Goal: Task Accomplishment & Management: Use online tool/utility

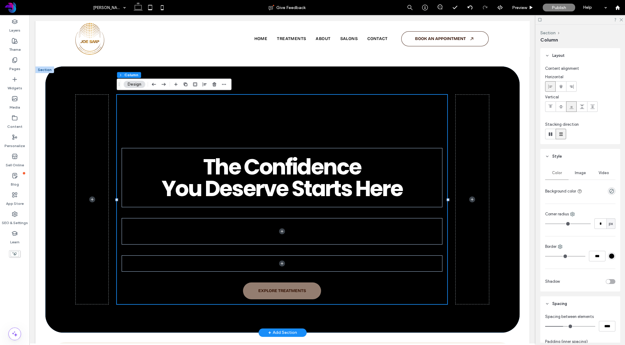
scroll to position [0, 0]
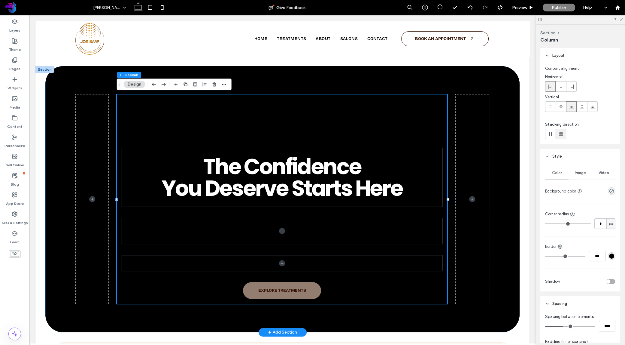
click at [59, 79] on div at bounding box center [282, 199] width 474 height 266
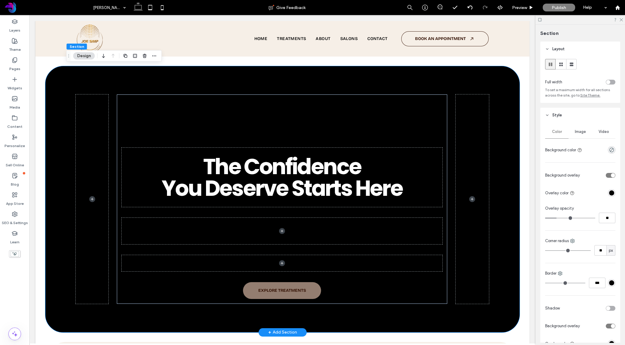
click at [603, 131] on span "Video" at bounding box center [604, 131] width 11 height 5
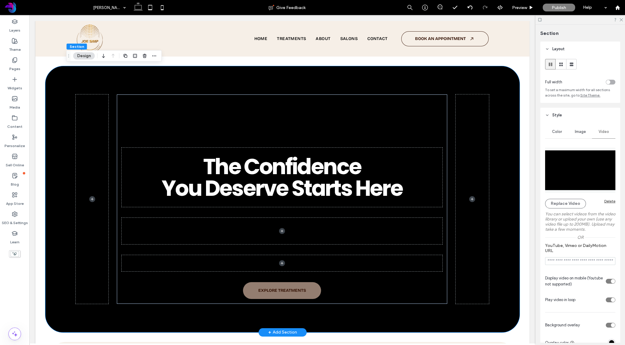
click at [612, 200] on div "Delete" at bounding box center [610, 201] width 11 height 5
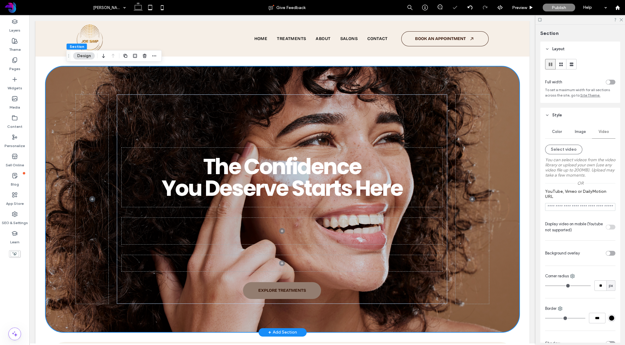
click at [582, 132] on span "Image" at bounding box center [580, 131] width 11 height 5
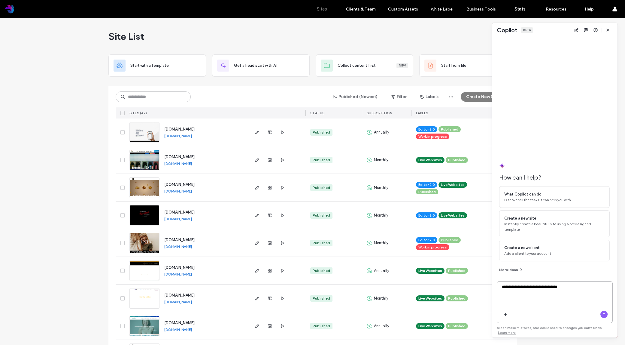
paste textarea "**********"
type textarea "**********"
click at [604, 314] on use "button" at bounding box center [604, 314] width 2 height 3
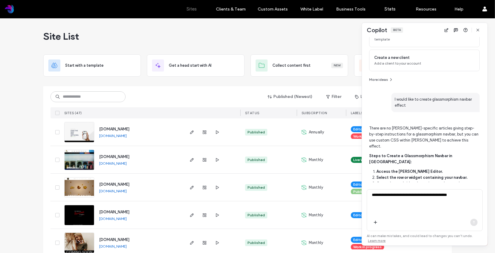
scroll to position [75, 0]
drag, startPoint x: 433, startPoint y: 100, endPoint x: 439, endPoint y: 99, distance: 6.0
click at [440, 99] on span "I would like to create glassmorphism navbar effect" at bounding box center [436, 101] width 88 height 19
copy span "glass"
click at [434, 104] on span "I would like to create glassmorphism navbar effect" at bounding box center [436, 101] width 88 height 19
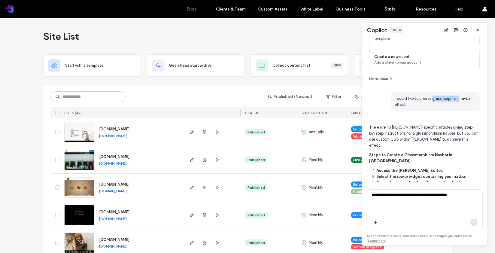
drag, startPoint x: 431, startPoint y: 98, endPoint x: 456, endPoint y: 98, distance: 24.9
click at [457, 98] on span "I would like to create glassmorphism navbar effect" at bounding box center [436, 101] width 88 height 19
copy span "glassmorphism"
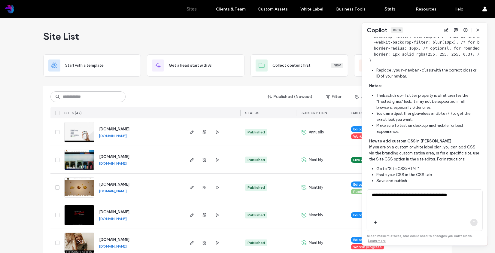
scroll to position [313, 0]
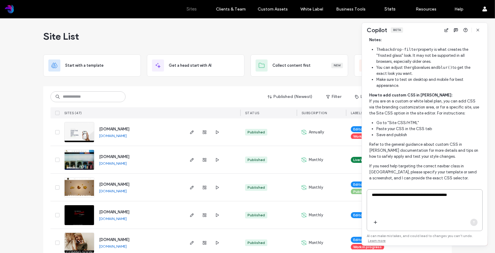
click at [410, 200] on textarea "**********" at bounding box center [424, 203] width 115 height 23
click at [456, 194] on textarea "**********" at bounding box center [424, 203] width 115 height 23
type textarea "**********"
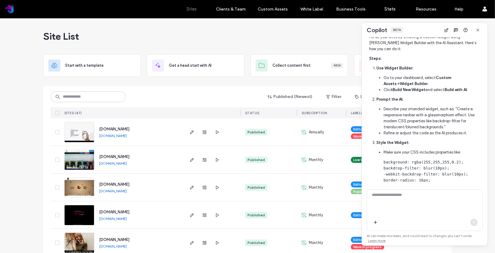
scroll to position [523, 0]
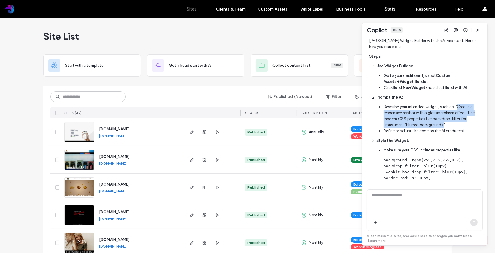
drag, startPoint x: 456, startPoint y: 95, endPoint x: 444, endPoint y: 114, distance: 23.0
click at [444, 114] on li "Describe your intended widget, such as: “Create a responsive navbar with a glas…" at bounding box center [432, 116] width 96 height 24
copy li "Create a responsive navbar with a glassmorphism effect. Use modern CSS properti…"
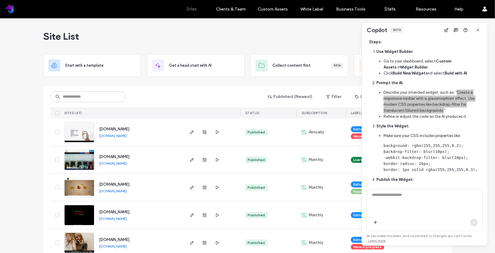
scroll to position [535, 0]
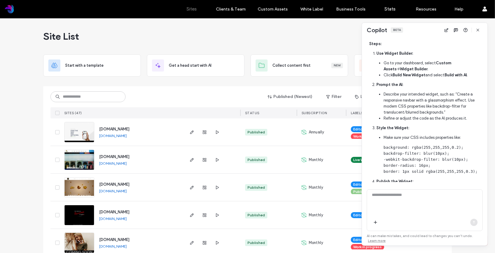
click at [432, 135] on li "Make sure your CSS includes properties like: background: rgba(255,255,255,0.2);…" at bounding box center [432, 155] width 96 height 40
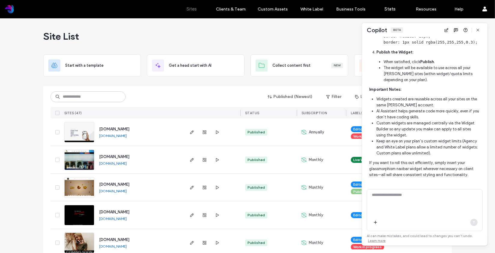
scroll to position [677, 0]
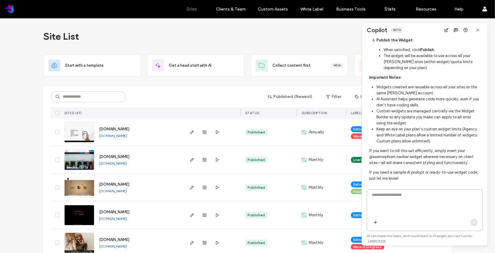
click at [417, 200] on textarea at bounding box center [424, 203] width 115 height 23
drag, startPoint x: 430, startPoint y: 160, endPoint x: 463, endPoint y: 159, distance: 33.7
click at [467, 169] on p "If you need a sample AI prompt or ready-to-use widget code, just let me know!" at bounding box center [424, 175] width 111 height 12
drag, startPoint x: 429, startPoint y: 160, endPoint x: 476, endPoint y: 160, distance: 46.9
click at [476, 169] on p "If you need a sample AI prompt or ready-to-use widget code, just let me know!" at bounding box center [424, 175] width 111 height 12
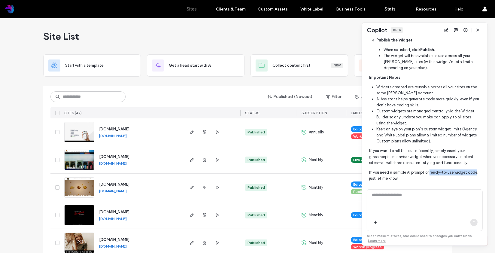
copy p "ready-to-use widget code"
click at [389, 201] on textarea at bounding box center [424, 203] width 115 height 23
paste textarea "**********"
type textarea "**********"
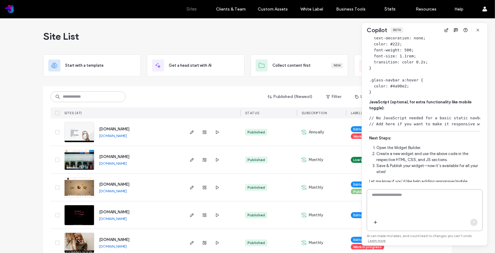
scroll to position [1151, 0]
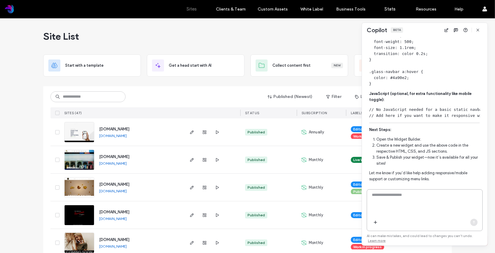
click at [416, 200] on textarea at bounding box center [424, 203] width 115 height 23
type textarea "***"
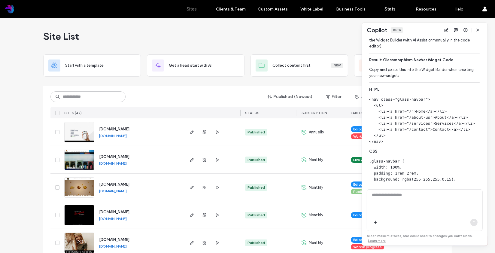
scroll to position [893, 0]
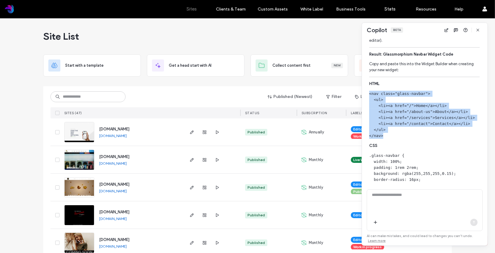
drag, startPoint x: 369, startPoint y: 81, endPoint x: 408, endPoint y: 126, distance: 59.0
click at [408, 127] on span "Plan To give you a ready-to-use glassmorphism navbar widget, I'll provide the H…" at bounding box center [424, 227] width 111 height 427
copy span "<nav class="glass-navbar"> <ul> <li><a href="/">Home</a></li> <li><a href="/abo…"
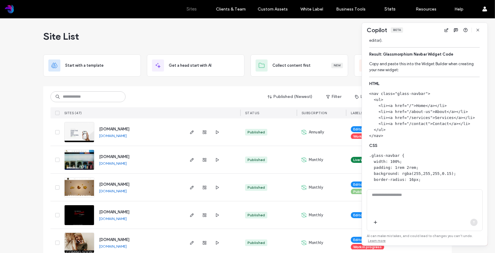
drag, startPoint x: 381, startPoint y: 145, endPoint x: 375, endPoint y: 146, distance: 6.8
click at [381, 153] on code ".glass-navbar { width: 100%; padding: 1rem 2rem; background: rgba(255,255,255,0…" at bounding box center [418, 248] width 99 height 191
drag, startPoint x: 376, startPoint y: 147, endPoint x: 372, endPoint y: 144, distance: 5.2
click at [376, 153] on code ".glass-navbar { width: 100%; padding: 1rem 2rem; background: rgba(255,255,255,0…" at bounding box center [418, 248] width 99 height 191
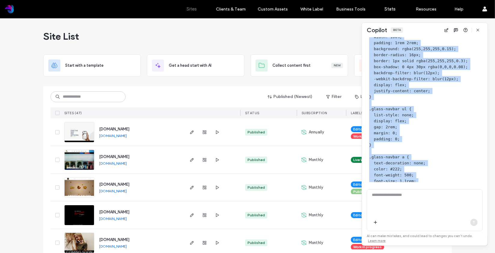
scroll to position [1069, 0]
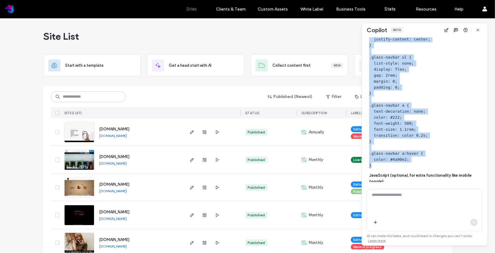
drag, startPoint x: 370, startPoint y: 143, endPoint x: 439, endPoint y: 154, distance: 70.3
click at [439, 154] on pre ".glass-navbar { width: 100%; padding: 1rem 2rem; background: rgba(255,255,255,0…" at bounding box center [424, 72] width 111 height 192
copy code ".glass-navbar { width: 100%; padding: 1rem 2rem; background: rgba(255,255,255,0…"
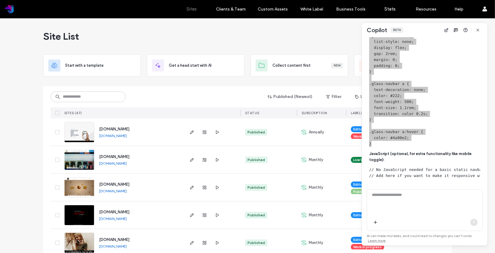
scroll to position [1101, 0]
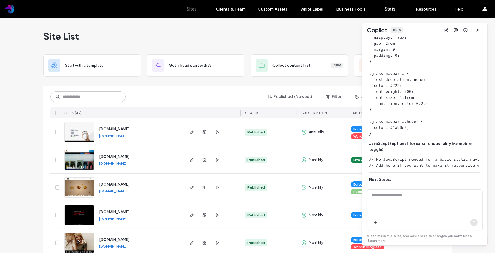
click at [366, 146] on div "How can I help? What Copilot can do Discover all the tasks it can help you with…" at bounding box center [425, 109] width 126 height 145
drag, startPoint x: 376, startPoint y: 148, endPoint x: 465, endPoint y: 149, distance: 89.3
click at [481, 151] on div "How can I help? What Copilot can do Discover all the tasks it can help you with…" at bounding box center [425, 109] width 126 height 145
click at [404, 142] on span "Plan To give you a ready-to-use glassmorphism navbar widget, I'll provide the H…" at bounding box center [424, 18] width 111 height 427
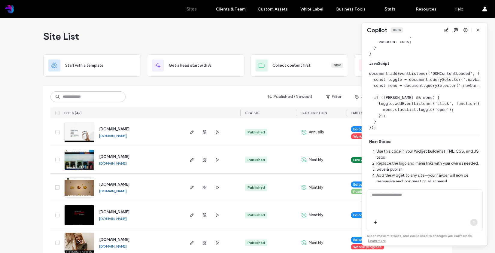
scroll to position [2013, 0]
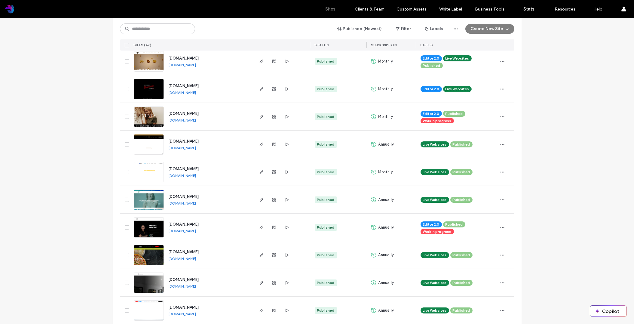
scroll to position [128, 0]
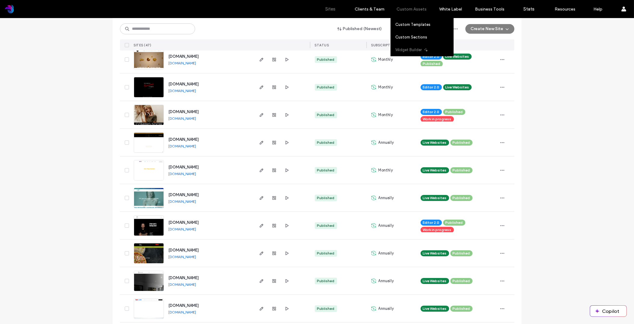
click at [416, 48] on label "Widget Builder" at bounding box center [408, 49] width 26 height 5
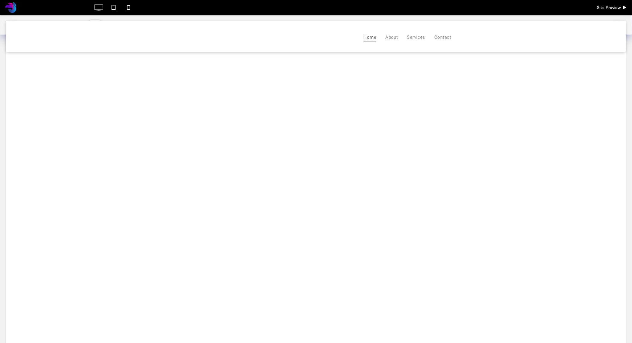
click at [228, 102] on div "GlassNav Home Home Home Home Home Home Home Home" at bounding box center [316, 246] width 620 height 391
click at [113, 8] on icon at bounding box center [114, 8] width 12 height 12
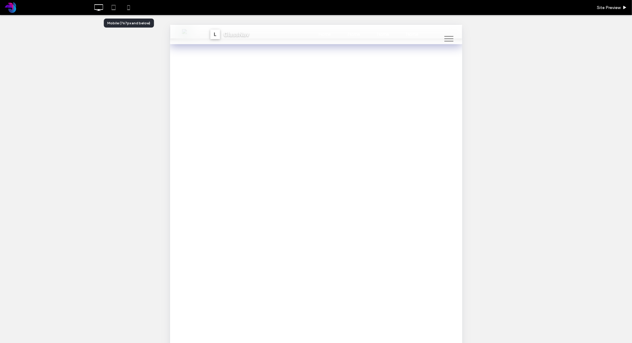
click at [129, 8] on icon at bounding box center [129, 8] width 12 height 12
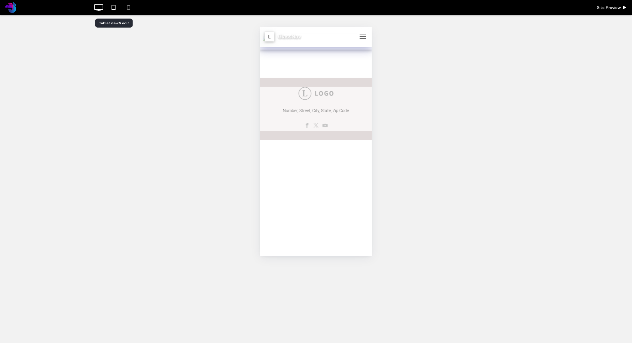
click at [117, 8] on icon at bounding box center [114, 8] width 12 height 12
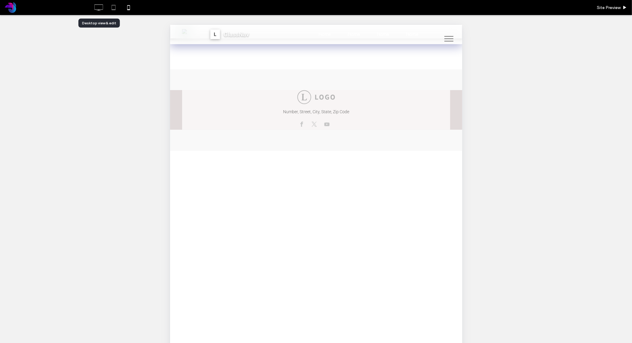
click at [100, 9] on icon at bounding box center [99, 8] width 12 height 12
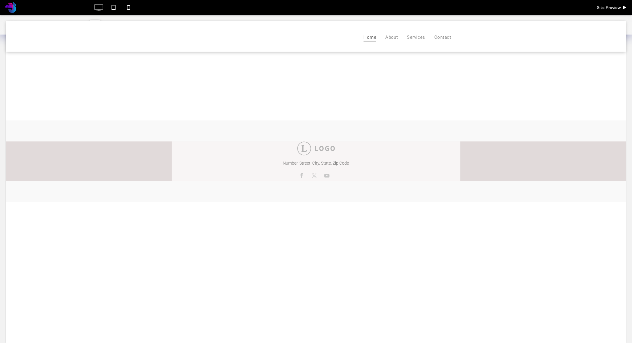
scroll to position [6, 0]
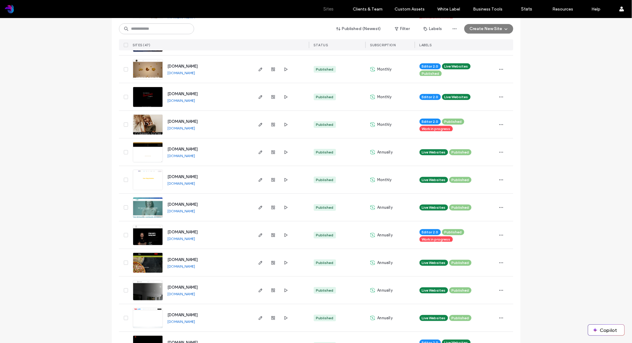
scroll to position [118, 0]
click at [260, 233] on use "button" at bounding box center [260, 235] width 4 height 4
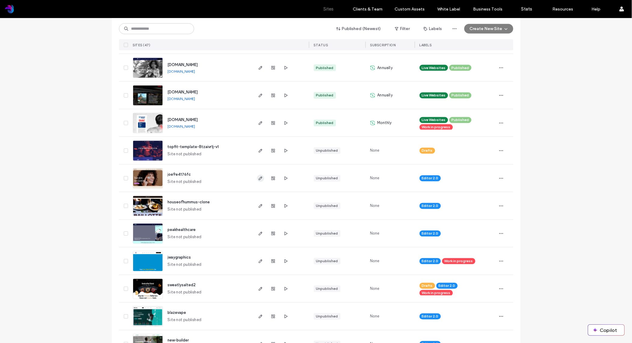
scroll to position [424, 0]
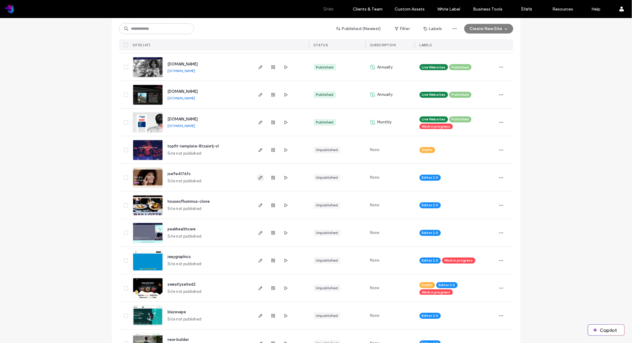
click at [259, 178] on icon "button" at bounding box center [260, 177] width 5 height 5
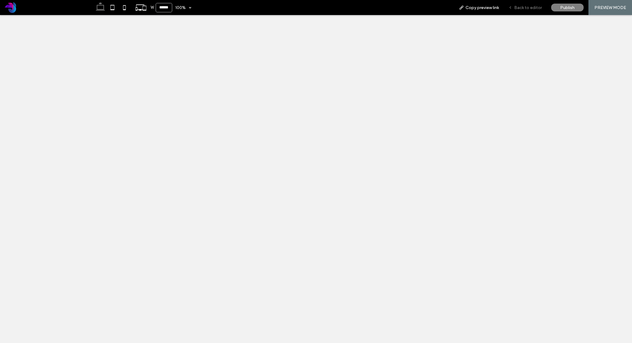
click at [533, 9] on span "Back to editor" at bounding box center [528, 7] width 28 height 5
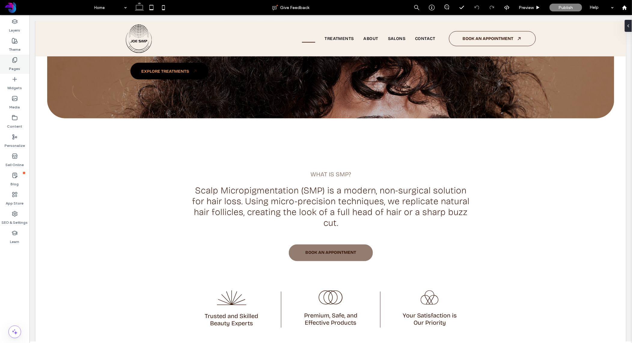
click at [15, 60] on icon at bounding box center [15, 60] width 6 height 6
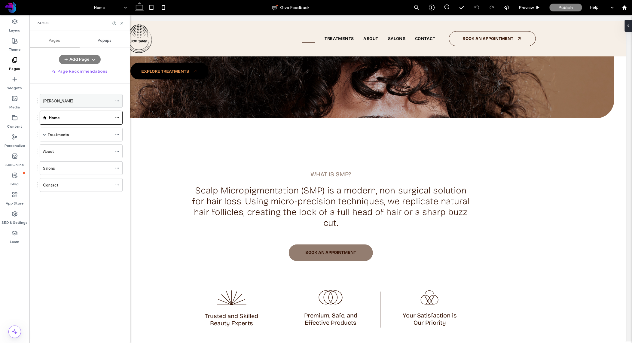
click at [69, 101] on div "[PERSON_NAME]" at bounding box center [77, 101] width 69 height 6
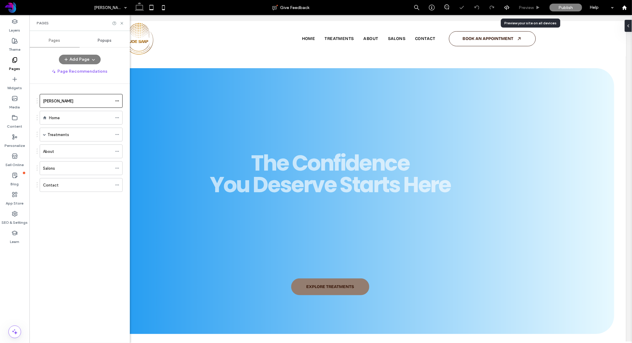
click at [529, 6] on span "Preview" at bounding box center [526, 7] width 15 height 5
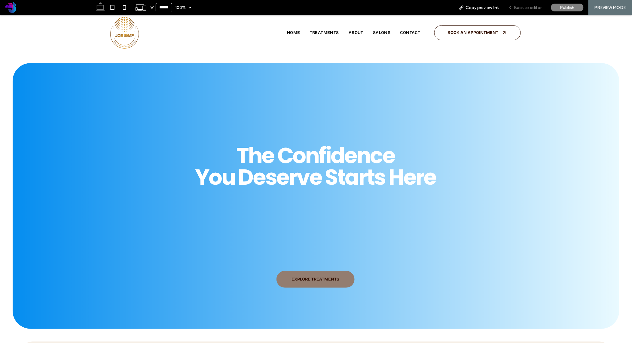
click at [529, 6] on span "Back to editor" at bounding box center [528, 7] width 28 height 5
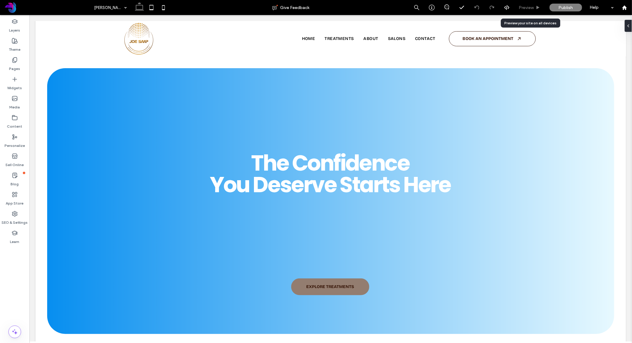
click at [533, 8] on span "Preview" at bounding box center [526, 7] width 15 height 5
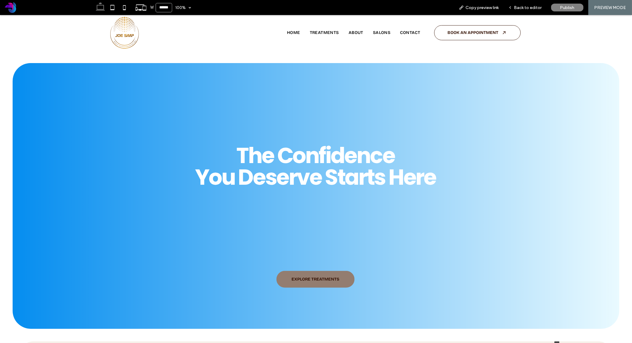
click at [533, 8] on span "Back to editor" at bounding box center [528, 7] width 28 height 5
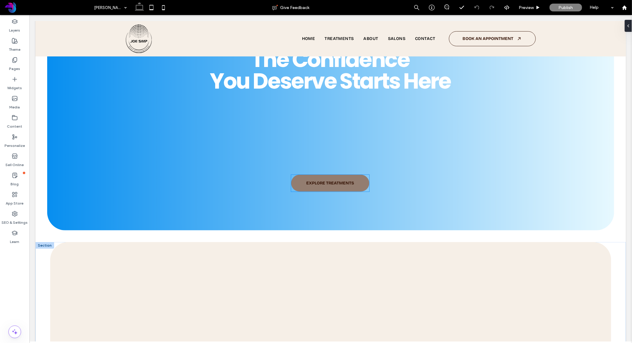
scroll to position [182, 0]
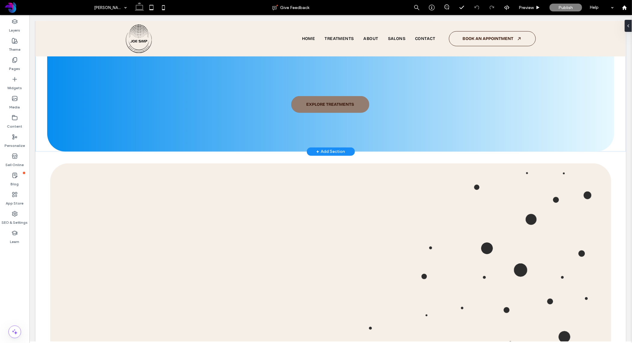
click at [314, 151] on div "+ Add Section" at bounding box center [330, 151] width 48 height 8
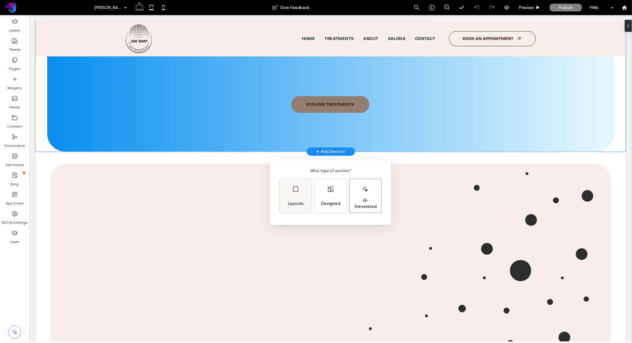
click at [306, 197] on div "Layouts" at bounding box center [295, 203] width 20 height 13
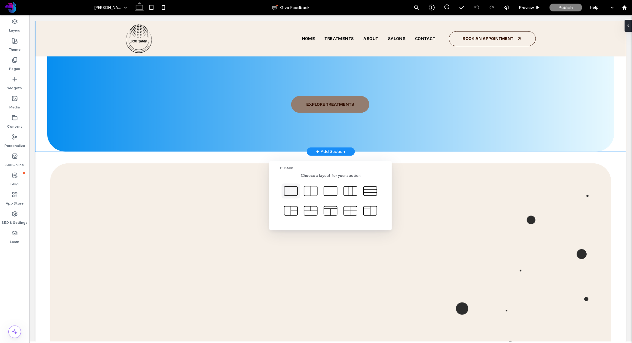
click at [292, 194] on icon at bounding box center [290, 191] width 15 height 15
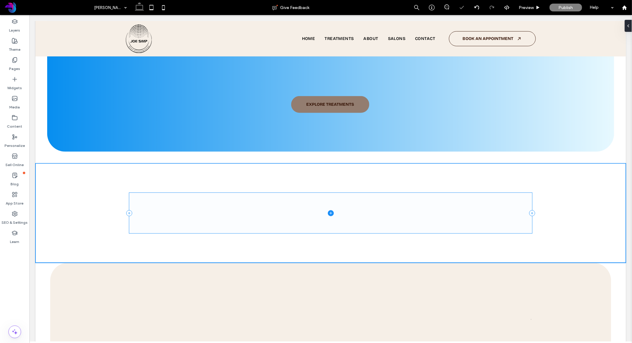
scroll to position [181, 0]
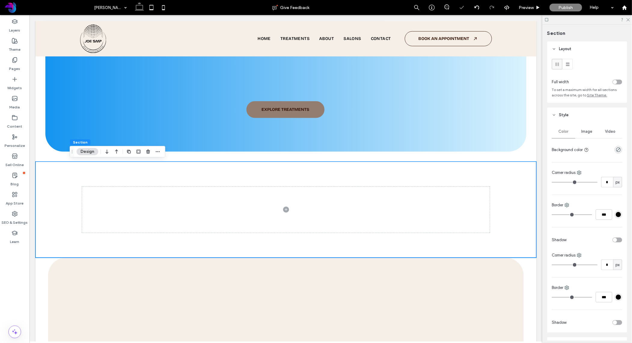
click at [412, 243] on div at bounding box center [285, 209] width 433 height 96
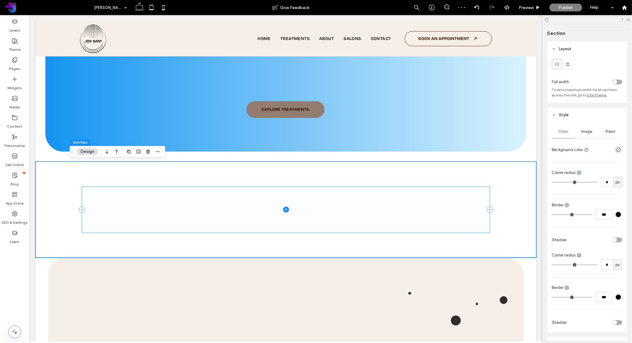
click at [467, 223] on span at bounding box center [286, 210] width 408 height 46
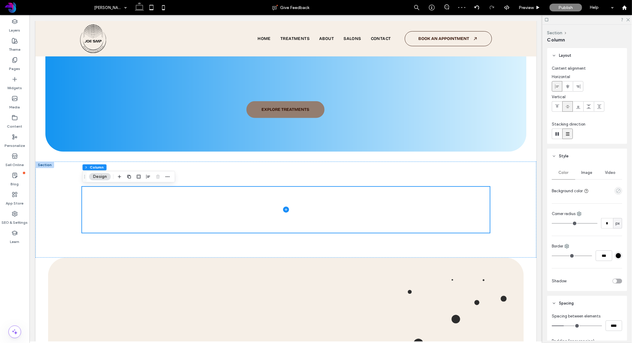
click at [620, 189] on icon "empty color" at bounding box center [618, 190] width 5 height 5
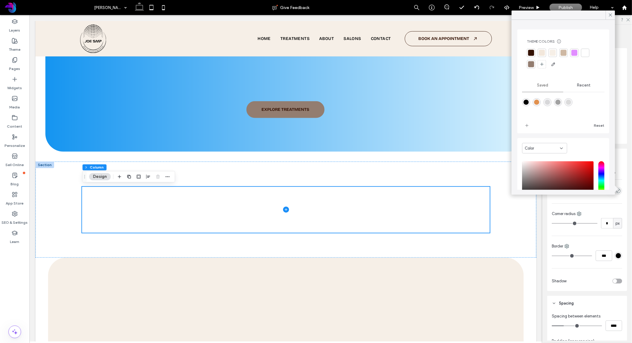
click at [552, 52] on div at bounding box center [553, 53] width 6 height 6
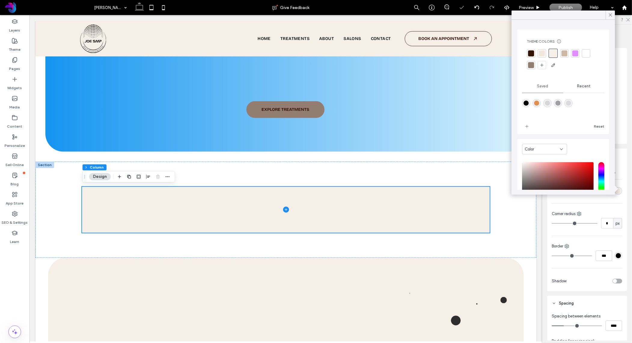
drag, startPoint x: 611, startPoint y: 16, endPoint x: 613, endPoint y: 86, distance: 69.7
click at [611, 16] on icon at bounding box center [610, 14] width 5 height 5
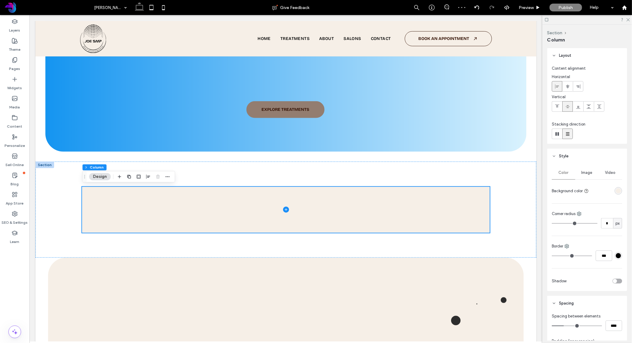
type input "*"
click at [558, 224] on input "range" at bounding box center [575, 223] width 46 height 1
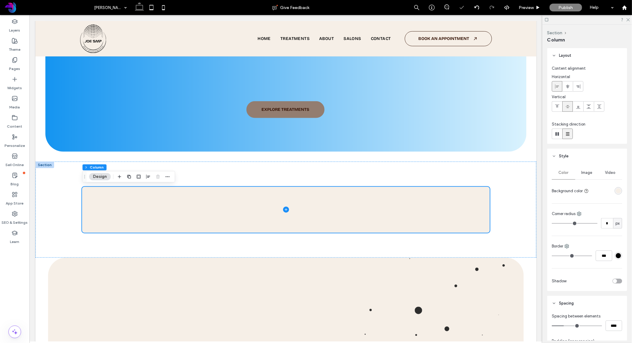
type input "**"
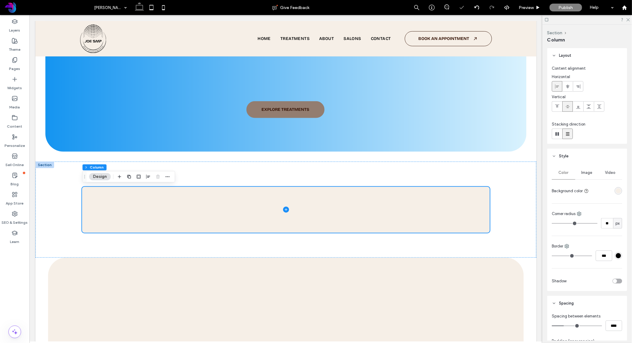
type input "**"
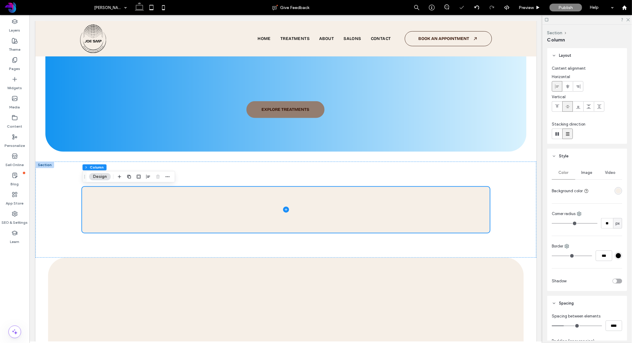
type input "**"
click at [563, 223] on input "range" at bounding box center [575, 223] width 46 height 1
type input "**"
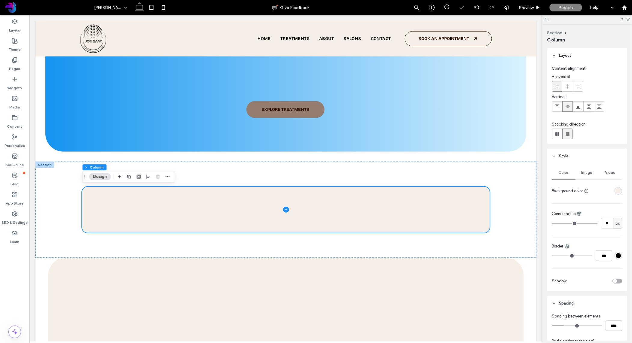
type input "**"
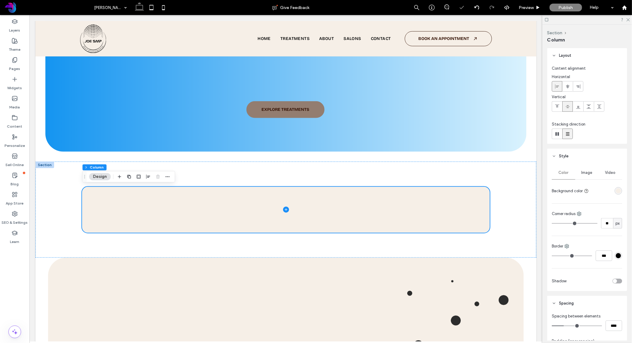
type input "**"
click at [566, 223] on input "range" at bounding box center [575, 223] width 46 height 1
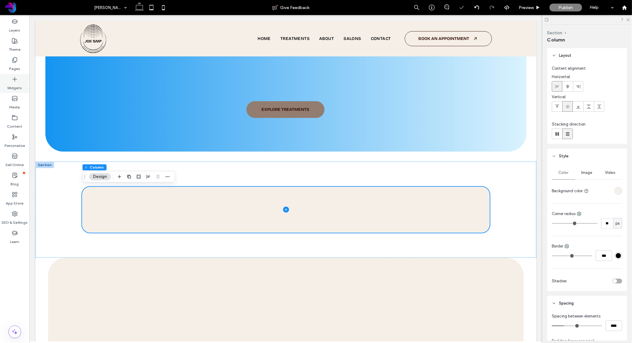
click at [18, 84] on label "Widgets" at bounding box center [15, 86] width 15 height 8
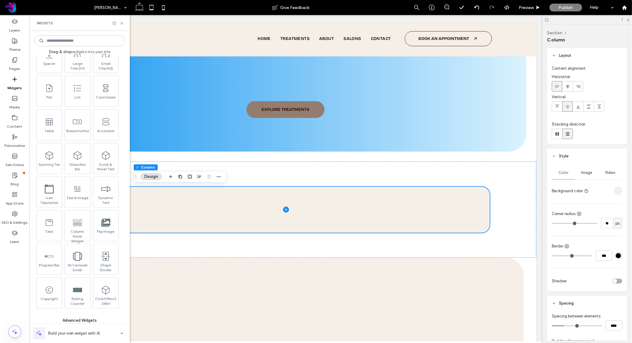
scroll to position [381, 0]
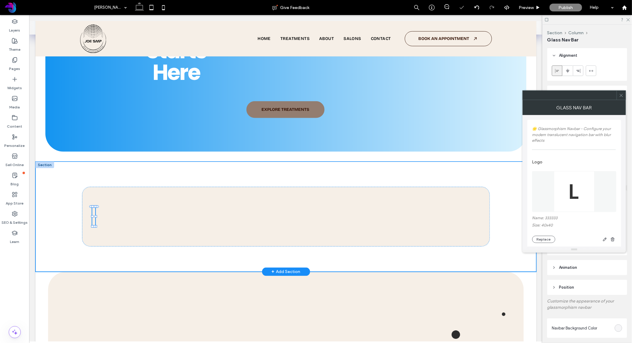
type input "**"
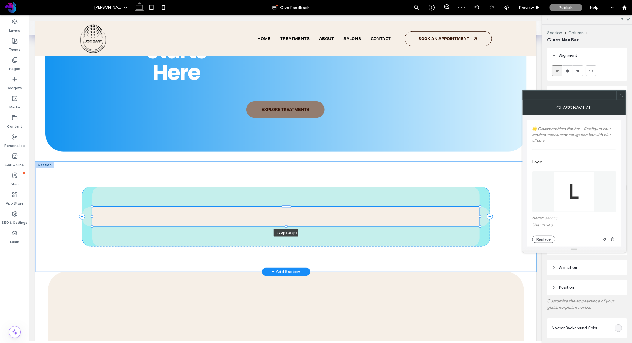
drag, startPoint x: 95, startPoint y: 216, endPoint x: 479, endPoint y: 218, distance: 384.3
click at [93, 207] on div at bounding box center [92, 207] width 0 height 0
type input "****"
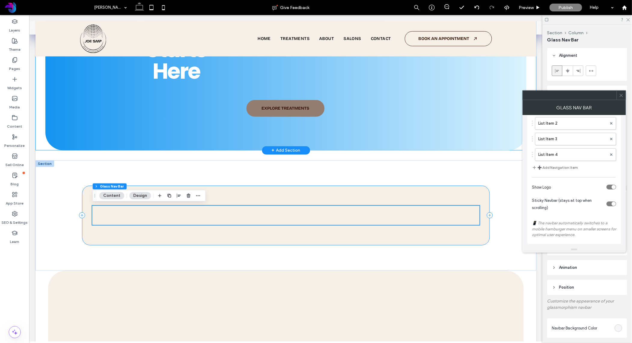
scroll to position [183, 0]
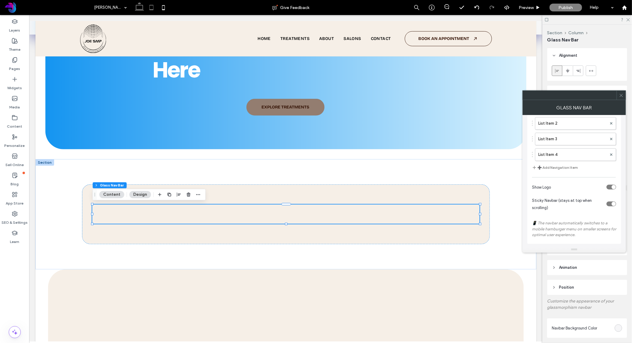
click at [151, 6] on icon at bounding box center [151, 8] width 12 height 12
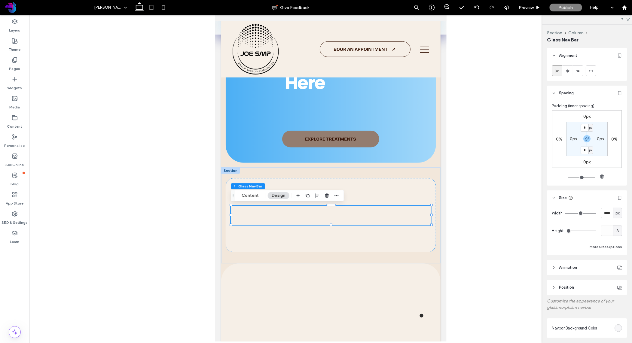
click at [163, 7] on icon at bounding box center [163, 8] width 12 height 12
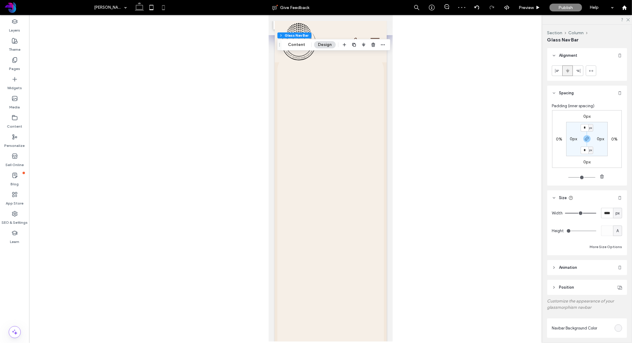
click at [140, 8] on icon at bounding box center [139, 8] width 12 height 12
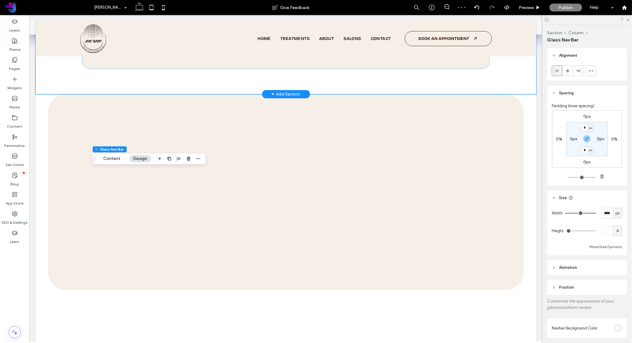
scroll to position [219, 0]
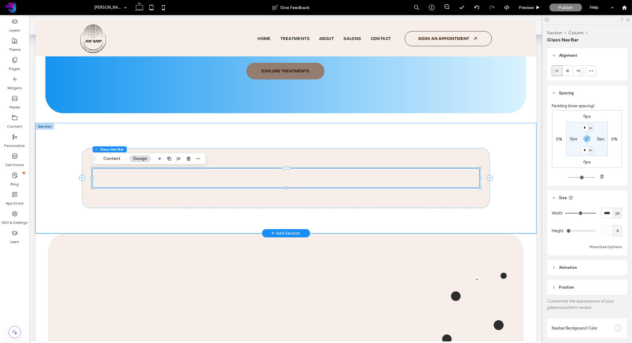
click at [384, 177] on div at bounding box center [285, 177] width 387 height 19
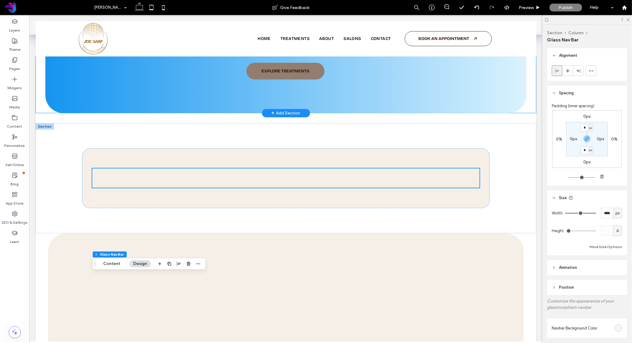
scroll to position [0, 0]
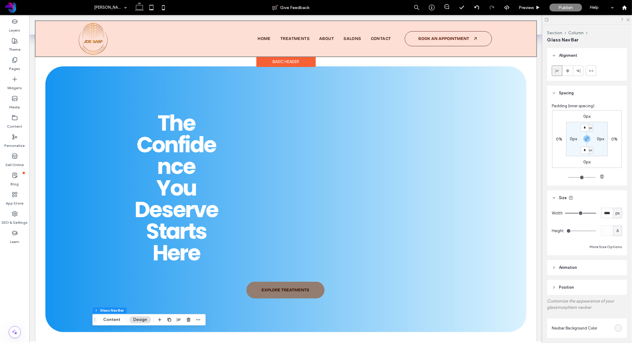
click at [285, 59] on div "Basic Header" at bounding box center [285, 61] width 59 height 11
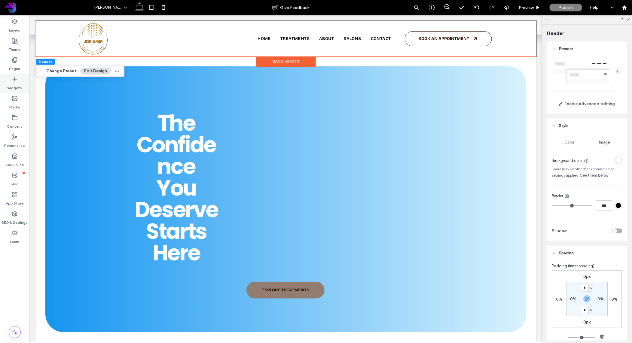
click at [16, 81] on icon at bounding box center [15, 79] width 6 height 6
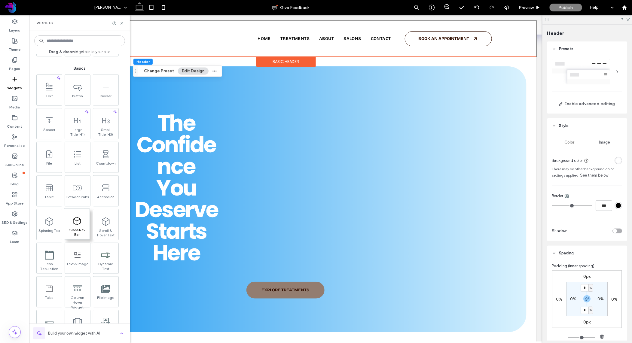
scroll to position [318, 0]
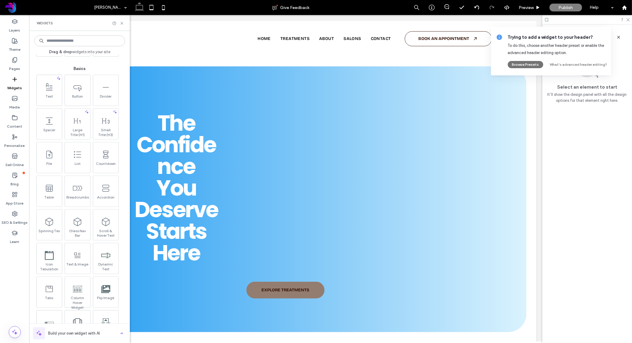
click at [529, 64] on button "Browse Presets" at bounding box center [525, 64] width 35 height 7
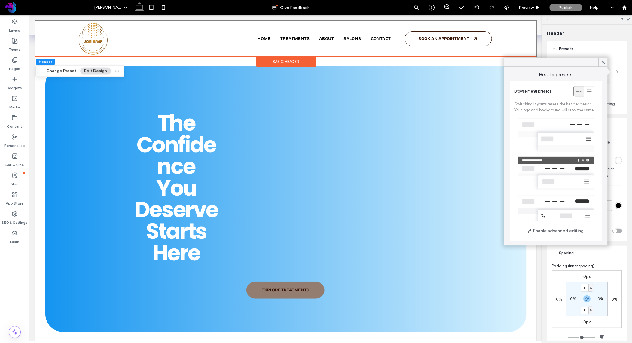
click at [603, 61] on icon at bounding box center [602, 61] width 5 height 5
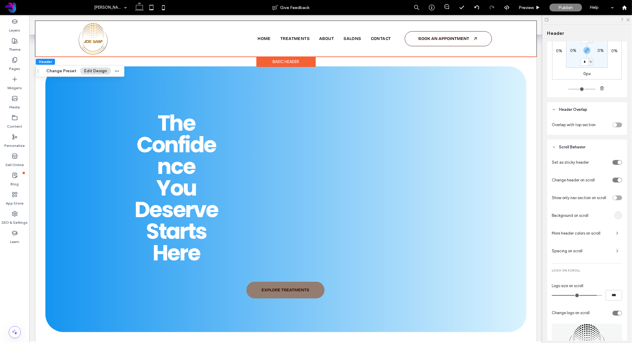
scroll to position [258, 0]
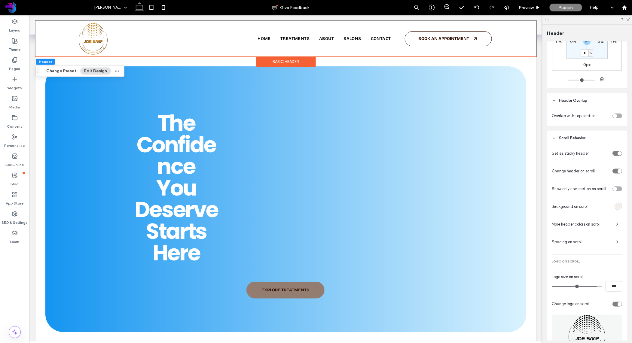
click at [618, 207] on div "rgba(246, 239, 231, 1)" at bounding box center [618, 206] width 5 height 5
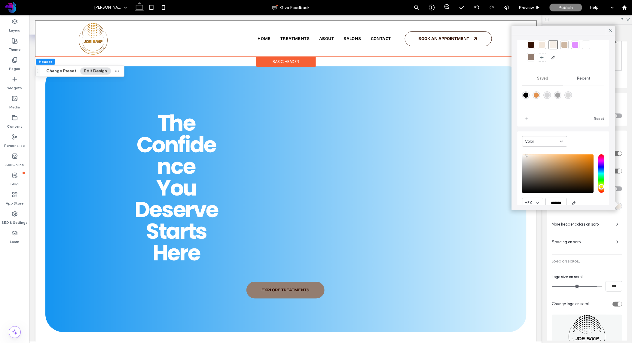
scroll to position [50, 0]
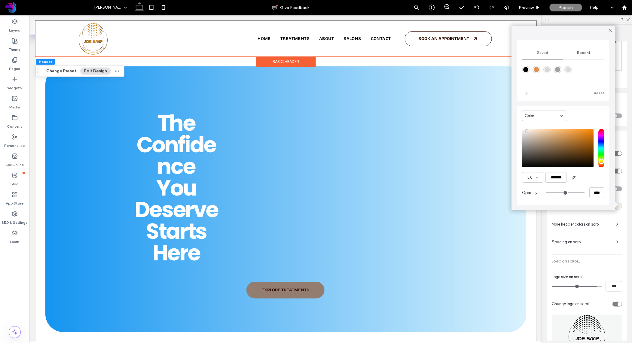
click at [561, 114] on icon at bounding box center [561, 116] width 5 height 5
click at [582, 104] on div "Theme Colors Save time with Theme Colors Create a color palette to instantly ad…" at bounding box center [563, 100] width 92 height 210
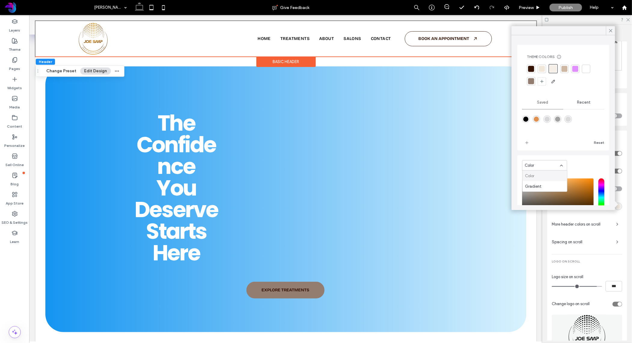
click at [589, 102] on span "Recent" at bounding box center [584, 102] width 14 height 5
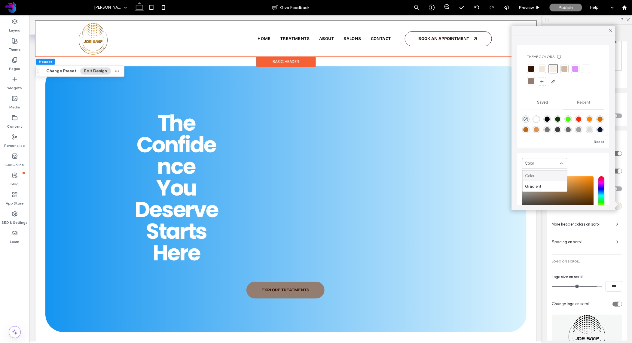
click at [539, 101] on span "Saved" at bounding box center [542, 102] width 11 height 5
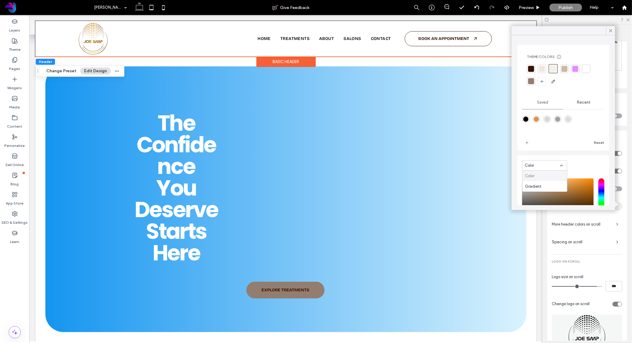
click at [610, 29] on icon at bounding box center [610, 30] width 5 height 5
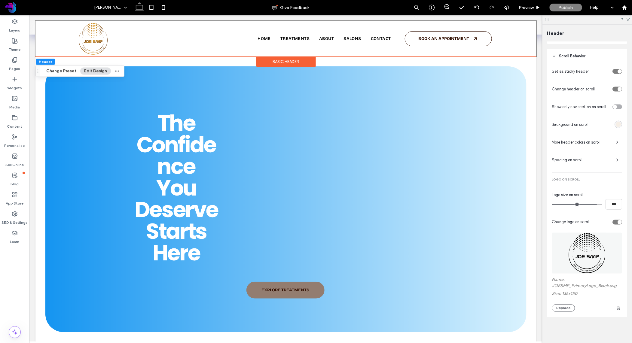
click at [292, 63] on div "Basic Header" at bounding box center [285, 61] width 59 height 11
click at [293, 63] on div "Basic Header" at bounding box center [285, 61] width 59 height 11
click at [295, 62] on div "Basic Header" at bounding box center [285, 61] width 59 height 11
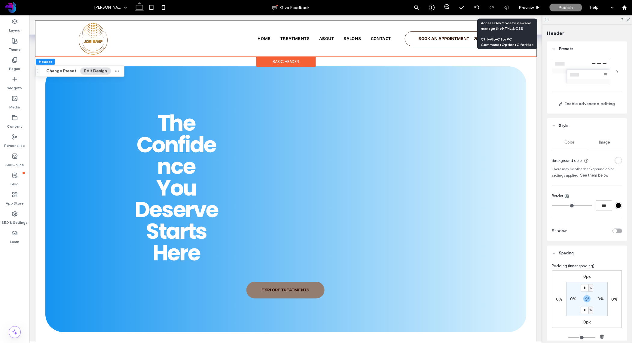
click at [509, 7] on use at bounding box center [506, 7] width 5 height 5
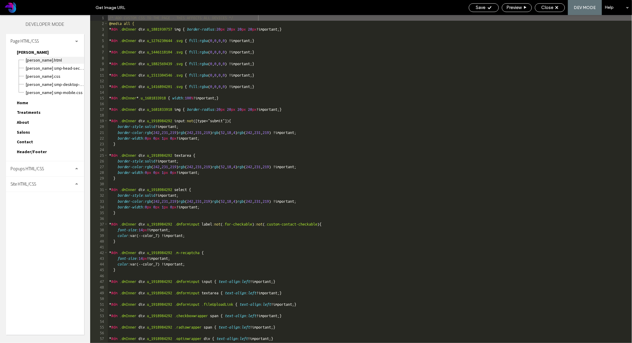
click at [39, 60] on span "[PERSON_NAME].html" at bounding box center [55, 60] width 59 height 7
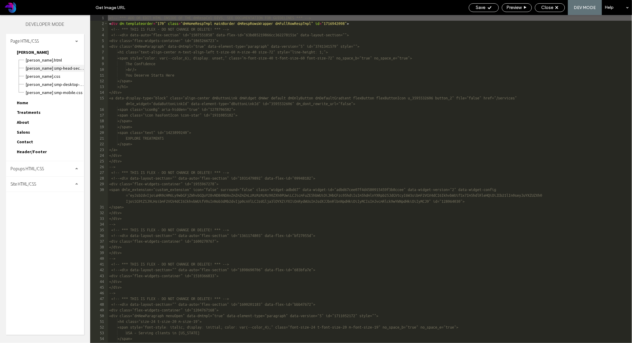
click at [40, 68] on span "[PERSON_NAME] SMP-head-section.html" at bounding box center [55, 68] width 59 height 7
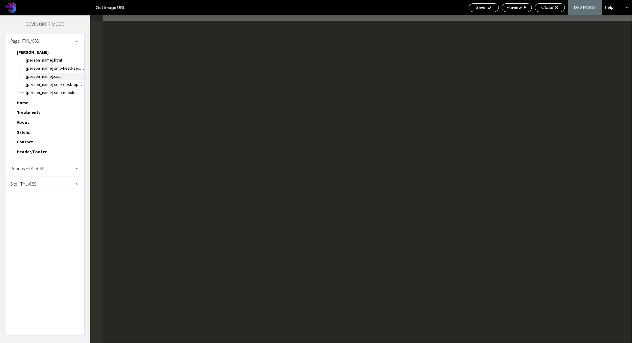
click at [43, 79] on span "[PERSON_NAME].css" at bounding box center [55, 76] width 59 height 7
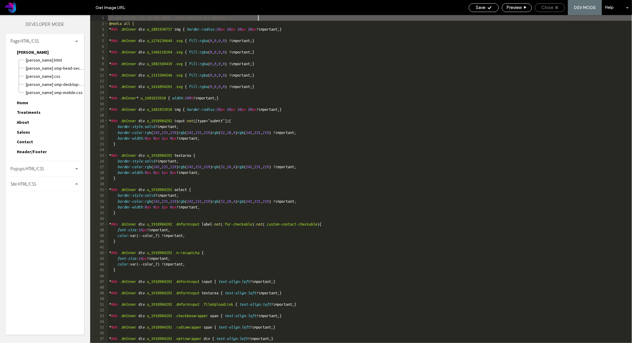
click at [557, 8] on icon at bounding box center [556, 7] width 3 height 3
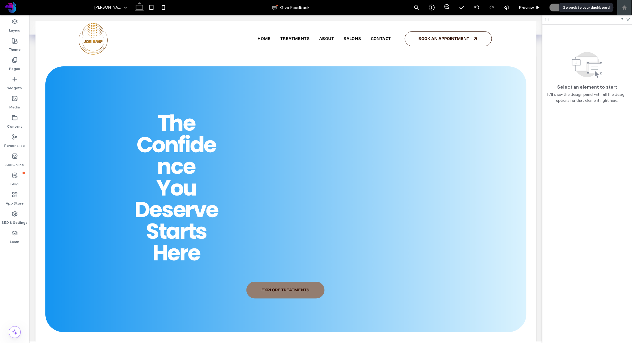
click at [625, 8] on use at bounding box center [624, 7] width 5 height 5
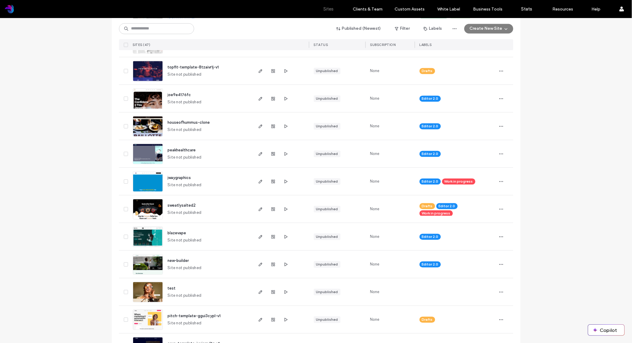
scroll to position [505, 0]
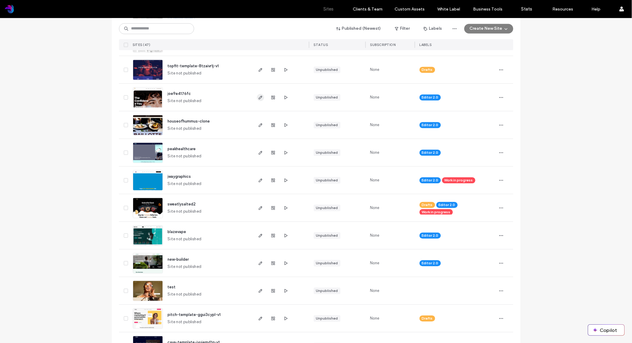
click at [258, 98] on icon "button" at bounding box center [260, 97] width 5 height 5
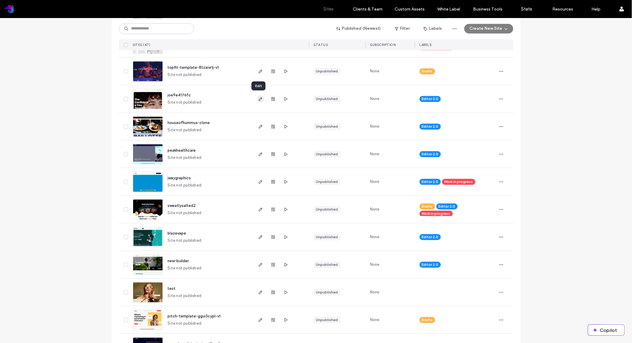
scroll to position [502, 0]
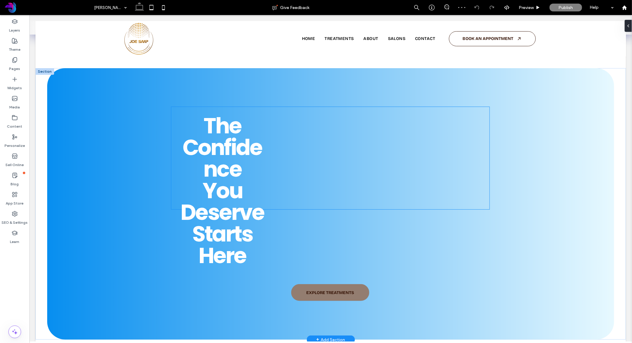
click at [241, 175] on h1 "The Confidence You Deserve Starts Here" at bounding box center [222, 158] width 87 height 87
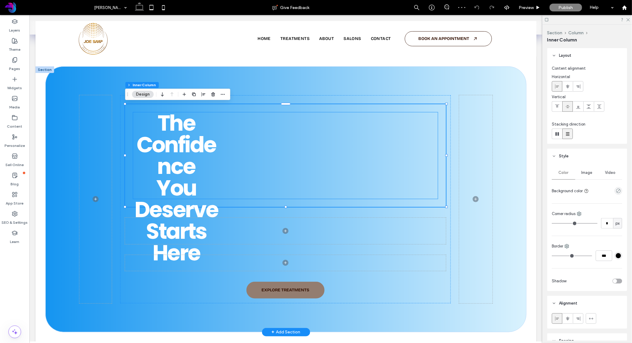
click at [211, 169] on h1 "The Confidence You Deserve Starts Here" at bounding box center [176, 155] width 87 height 87
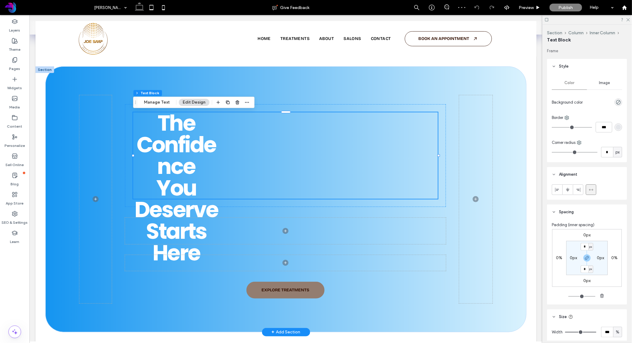
click at [190, 166] on span "The Confidence You Deserve Starts Here" at bounding box center [176, 188] width 84 height 160
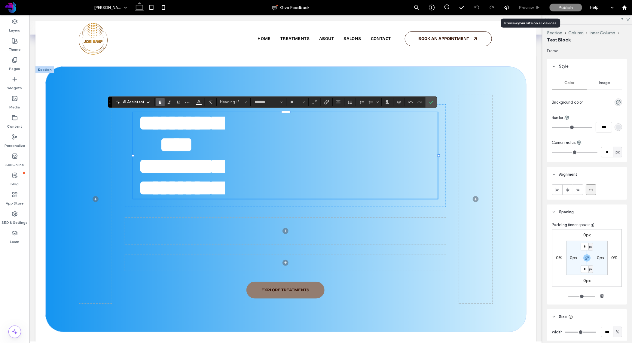
drag, startPoint x: 541, startPoint y: 3, endPoint x: 538, endPoint y: 4, distance: 3.1
click at [541, 3] on div "Preview" at bounding box center [529, 7] width 31 height 15
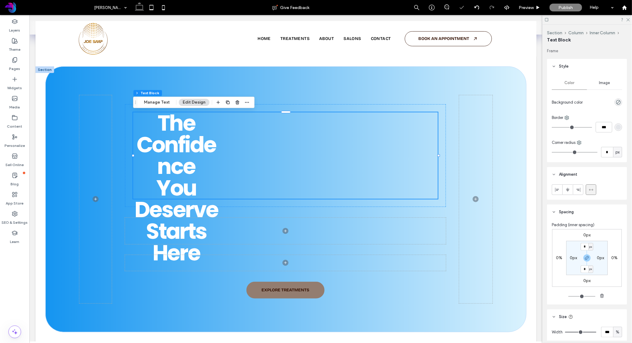
click at [217, 149] on h1 "The Confidence You Deserve Starts Here" at bounding box center [176, 155] width 87 height 87
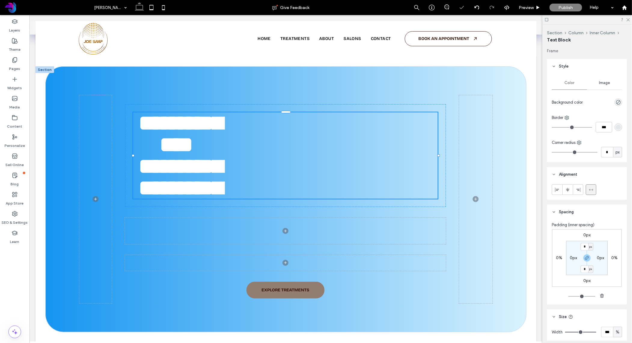
type input "*******"
type input "**"
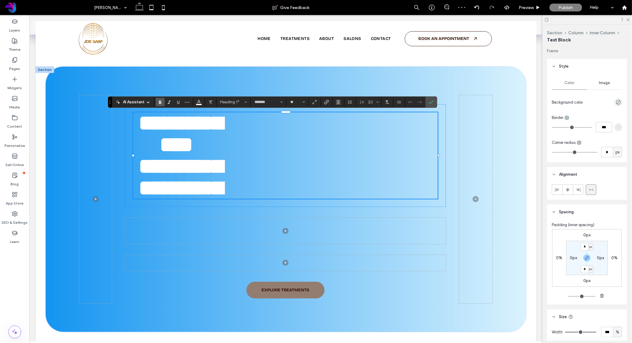
click at [217, 149] on h1 "**********" at bounding box center [176, 155] width 87 height 87
click at [230, 159] on div "**********" at bounding box center [285, 155] width 305 height 87
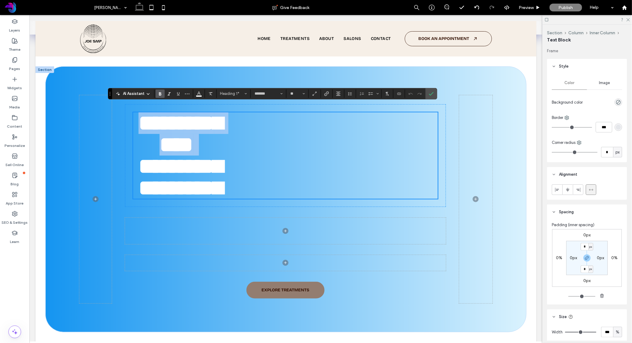
scroll to position [13, 0]
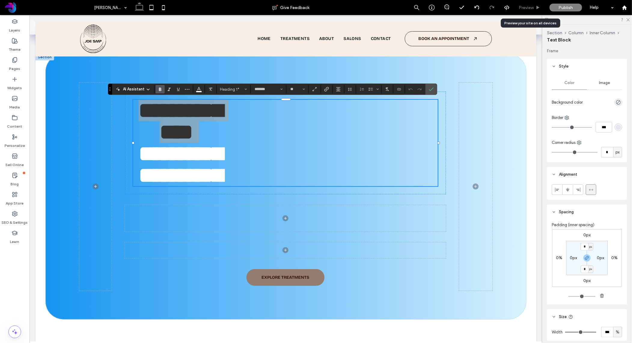
click at [534, 6] on span "Preview" at bounding box center [526, 7] width 15 height 5
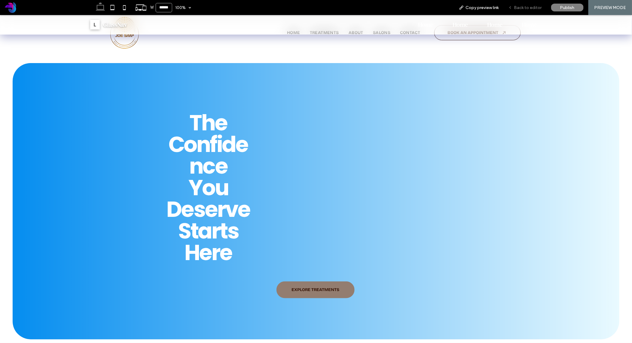
click at [525, 8] on span "Back to editor" at bounding box center [528, 7] width 28 height 5
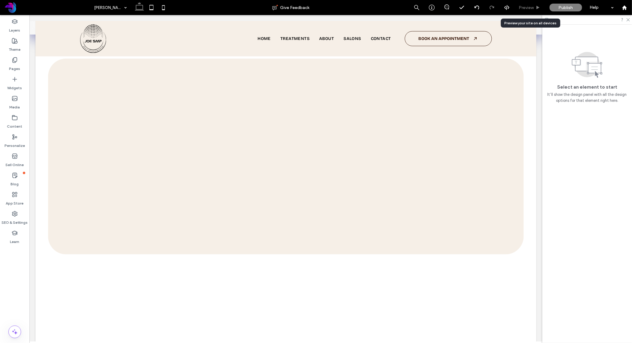
click at [529, 5] on span "Preview" at bounding box center [526, 7] width 15 height 5
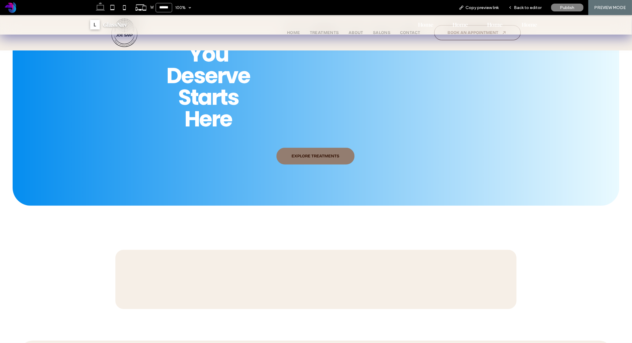
scroll to position [130, 0]
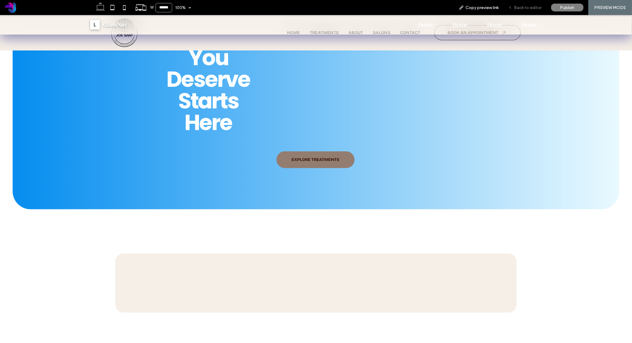
click at [533, 8] on span "Back to editor" at bounding box center [528, 7] width 28 height 5
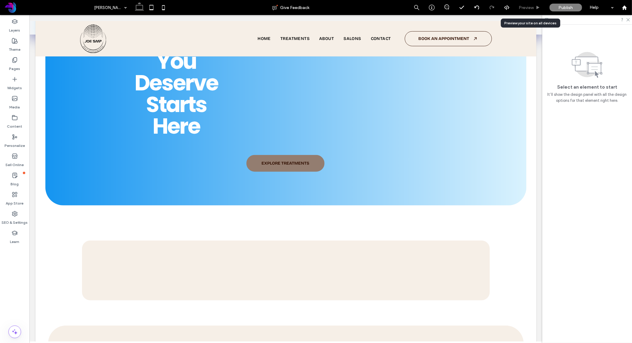
scroll to position [126, 0]
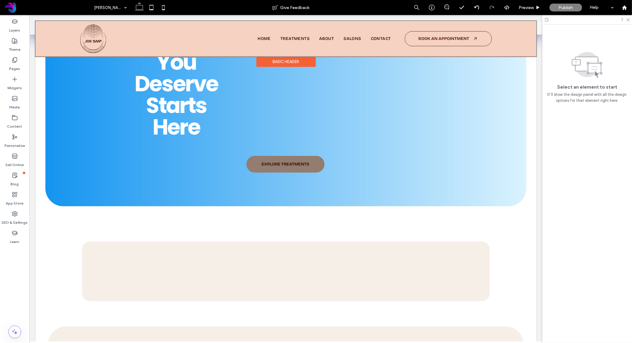
click at [288, 62] on div "Basic Header" at bounding box center [285, 61] width 59 height 11
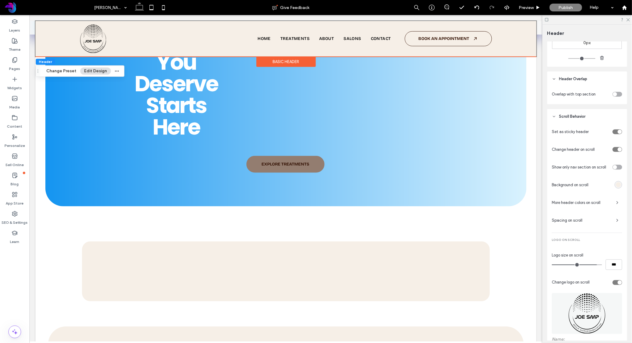
scroll to position [335, 0]
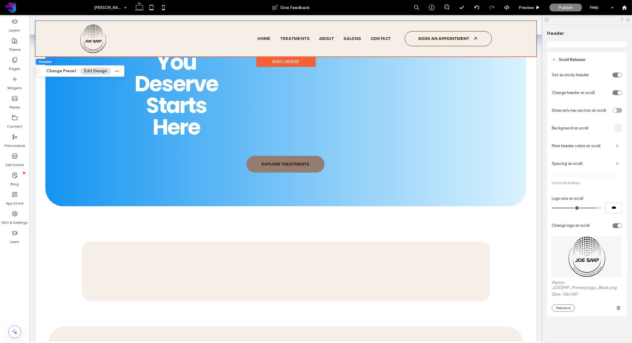
click at [288, 62] on div "Basic Header" at bounding box center [285, 61] width 59 height 11
click at [528, 8] on span "Preview" at bounding box center [526, 7] width 15 height 5
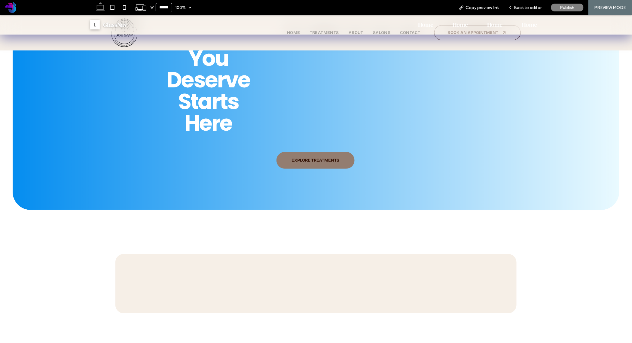
scroll to position [130, 0]
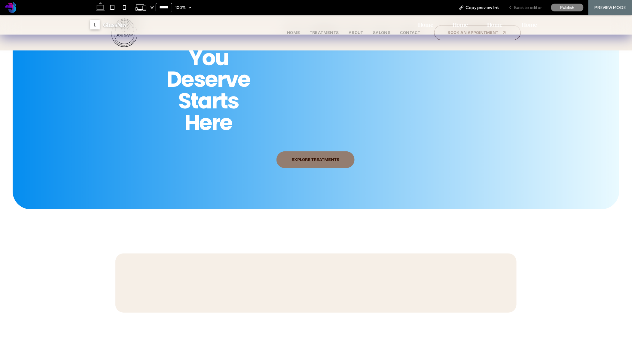
click at [529, 9] on span "Back to editor" at bounding box center [528, 7] width 28 height 5
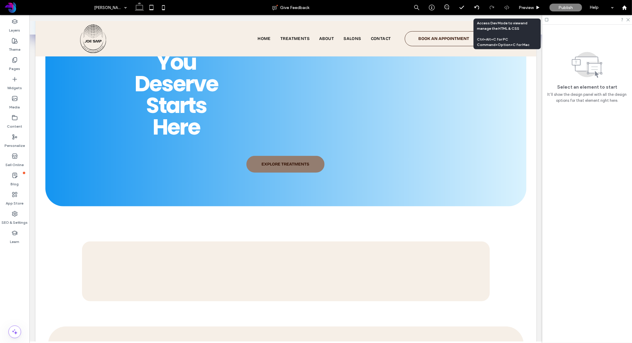
click at [508, 9] on icon at bounding box center [506, 7] width 5 height 5
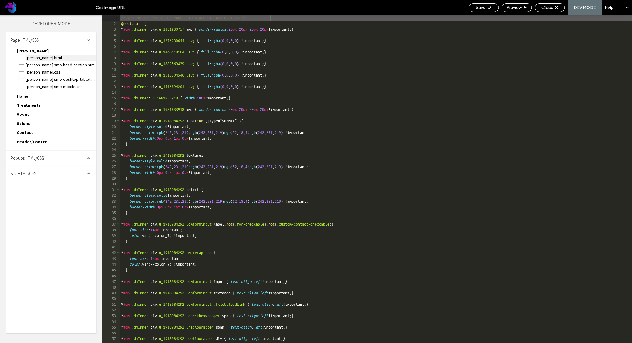
click at [35, 58] on span "[PERSON_NAME].html" at bounding box center [61, 58] width 71 height 6
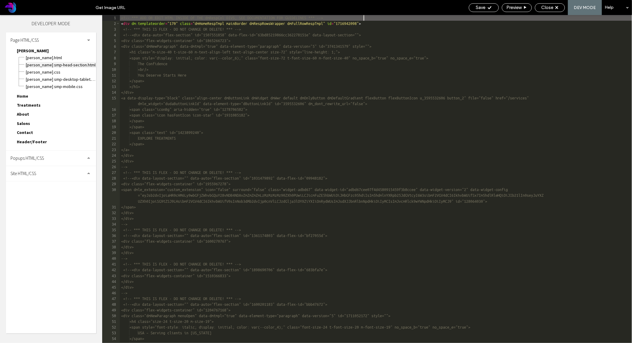
click at [39, 63] on span "[PERSON_NAME] SMP-head-section.html" at bounding box center [61, 65] width 71 height 6
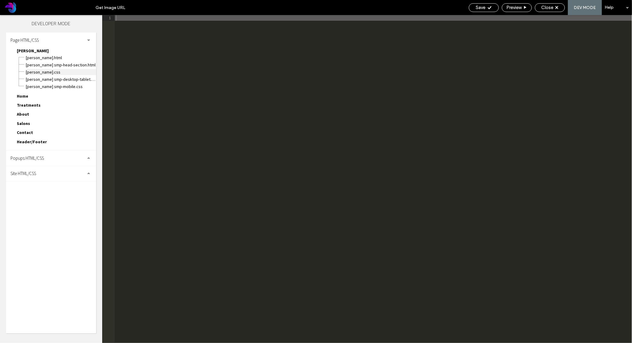
click at [41, 70] on span "[PERSON_NAME].css" at bounding box center [61, 72] width 71 height 6
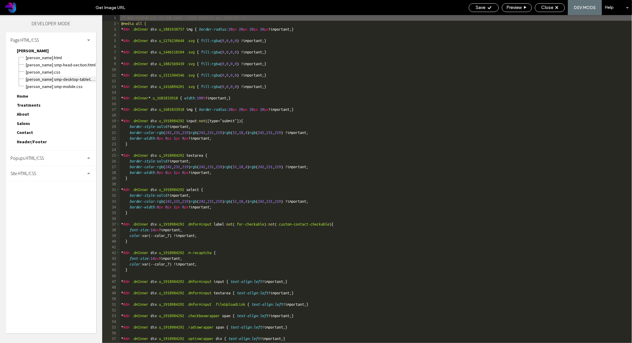
click at [44, 80] on span "[PERSON_NAME] SMP-desktop-tablet.css" at bounding box center [61, 79] width 71 height 6
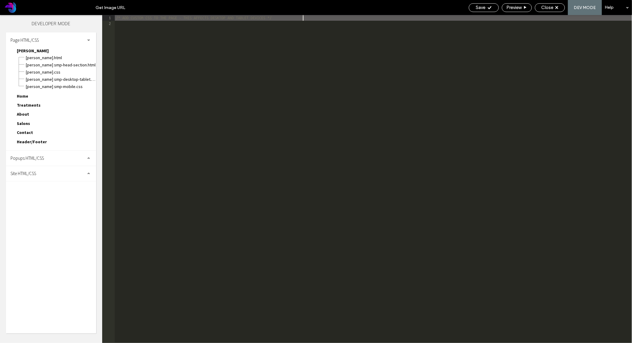
click at [44, 89] on div "[PERSON_NAME] [PERSON_NAME] SMP.html [PERSON_NAME] SMP-head-section.html [PERSO…" at bounding box center [54, 97] width 84 height 100
click at [29, 103] on span "Treatments" at bounding box center [29, 104] width 24 height 5
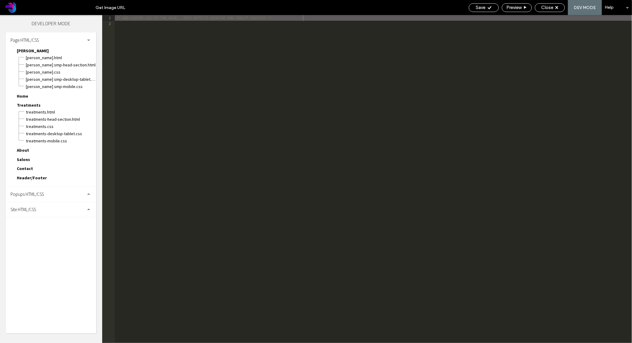
click at [26, 95] on span "Home" at bounding box center [22, 95] width 11 height 5
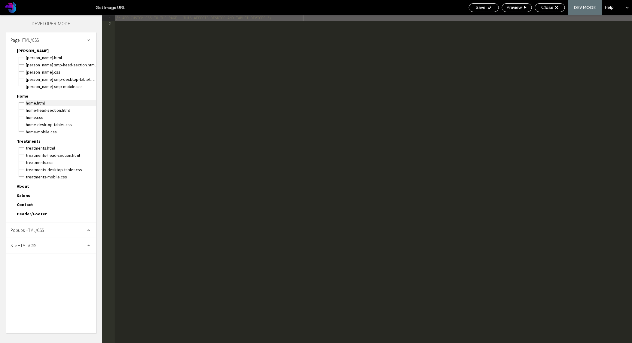
click at [31, 102] on span "Home.html" at bounding box center [61, 103] width 71 height 6
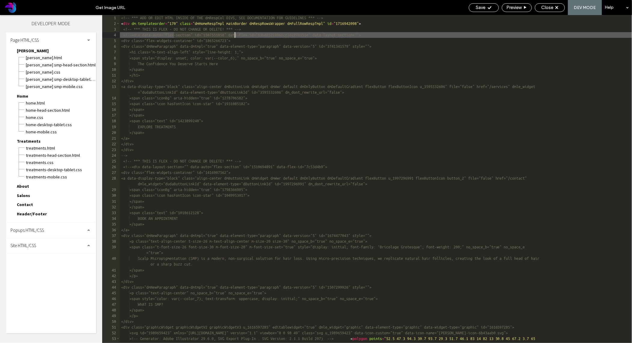
drag, startPoint x: 174, startPoint y: 34, endPoint x: 233, endPoint y: 34, distance: 59.5
click at [233, 34] on div "<!-- *** ADD OR EDIT HTML INSIDE OF THE dmRespCol DIVS, SEE DOCUMENTATION FOR G…" at bounding box center [376, 185] width 512 height 340
click at [209, 35] on div "<!-- *** ADD OR EDIT HTML INSIDE OF THE dmRespCol DIVS, SEE DOCUMENTATION FOR G…" at bounding box center [376, 185] width 512 height 340
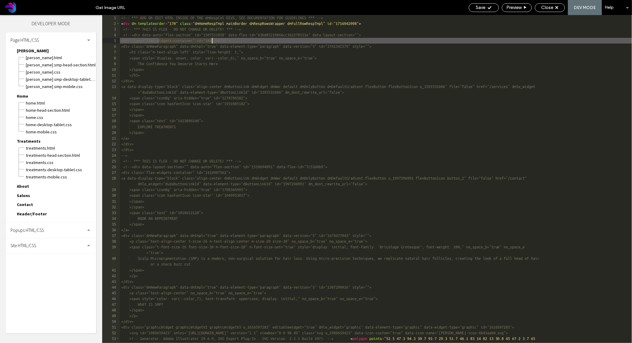
drag, startPoint x: 158, startPoint y: 40, endPoint x: 211, endPoint y: 40, distance: 52.9
click at [212, 40] on div "<!-- *** ADD OR EDIT HTML INSIDE OF THE dmRespCol DIVS, SEE DOCUMENTATION FOR G…" at bounding box center [376, 185] width 512 height 340
